Goal: Transaction & Acquisition: Purchase product/service

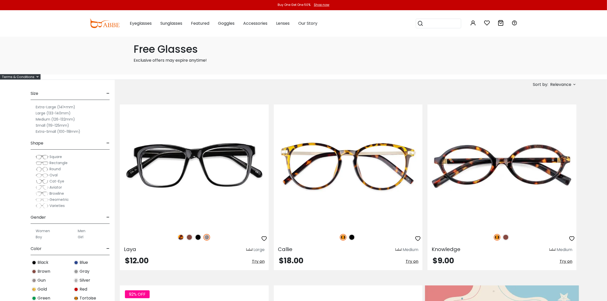
click at [34, 169] on div "Round" at bounding box center [70, 169] width 79 height 6
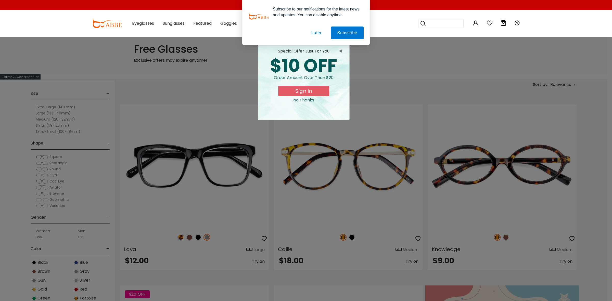
click at [40, 125] on div "× special offer just for you $10 OFF Order amount over than $20 Sign In No Than…" at bounding box center [306, 150] width 612 height 301
click at [314, 31] on button "Later" at bounding box center [316, 33] width 23 height 13
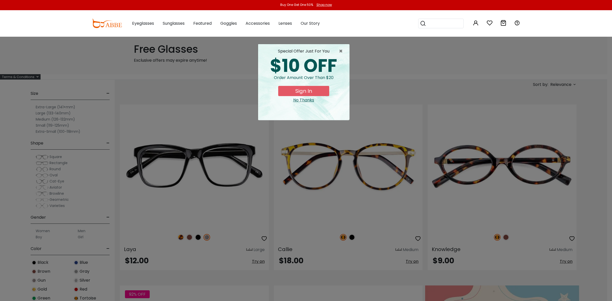
click at [301, 99] on div "No Thanks" at bounding box center [303, 100] width 83 height 6
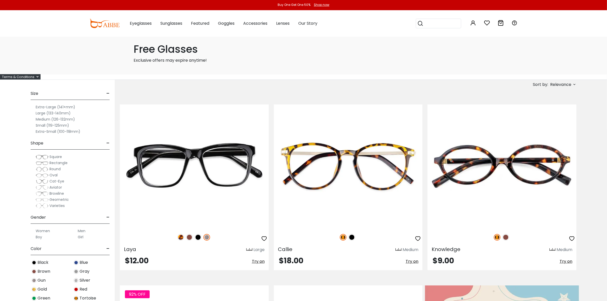
click at [43, 125] on label "Small (119-125mm)" at bounding box center [52, 125] width 33 height 6
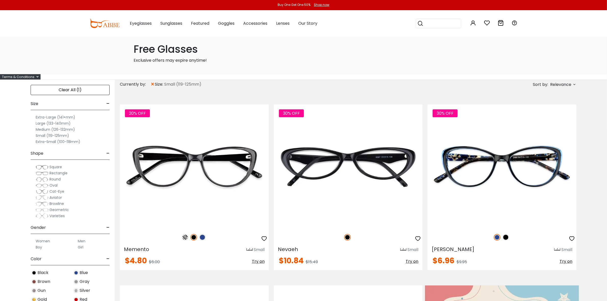
click at [56, 180] on span "Round" at bounding box center [54, 179] width 11 height 5
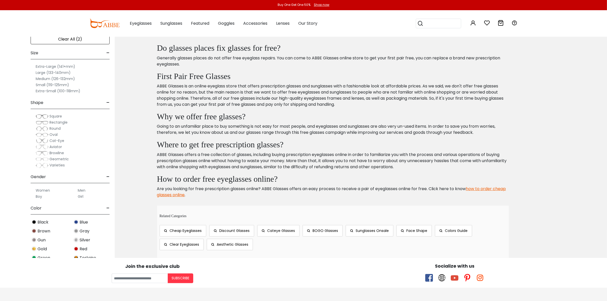
scroll to position [286, 0]
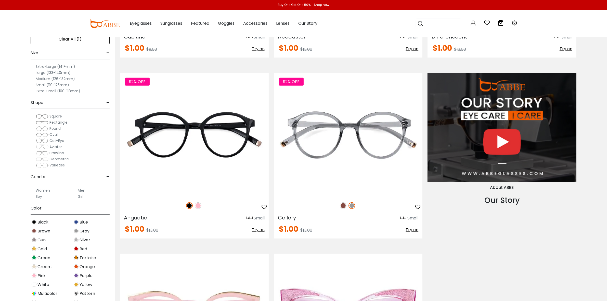
scroll to position [574, 0]
